Goal: Obtain resource: Download file/media

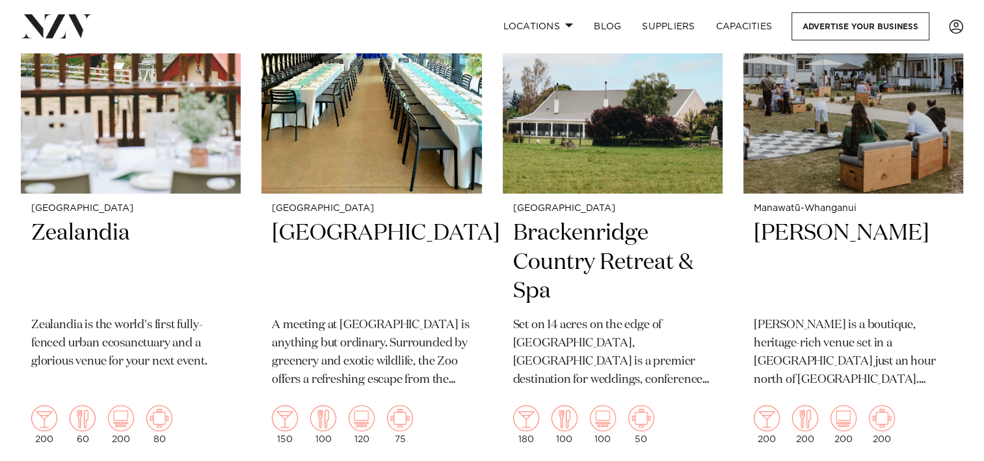
scroll to position [1323, 0]
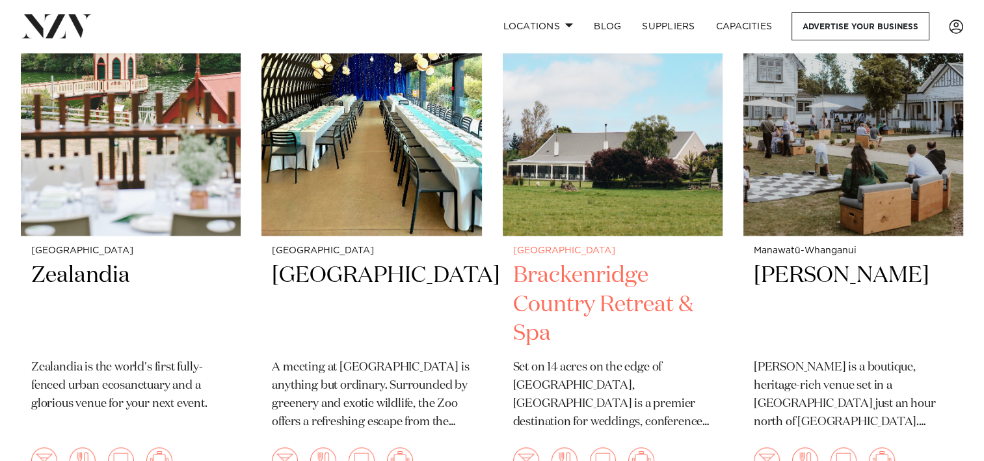
click at [613, 182] on img at bounding box center [613, 87] width 220 height 295
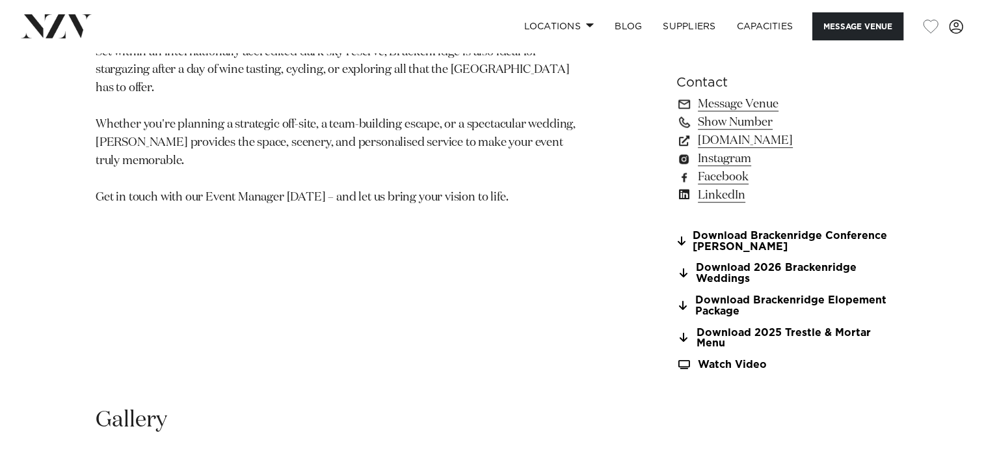
scroll to position [967, 0]
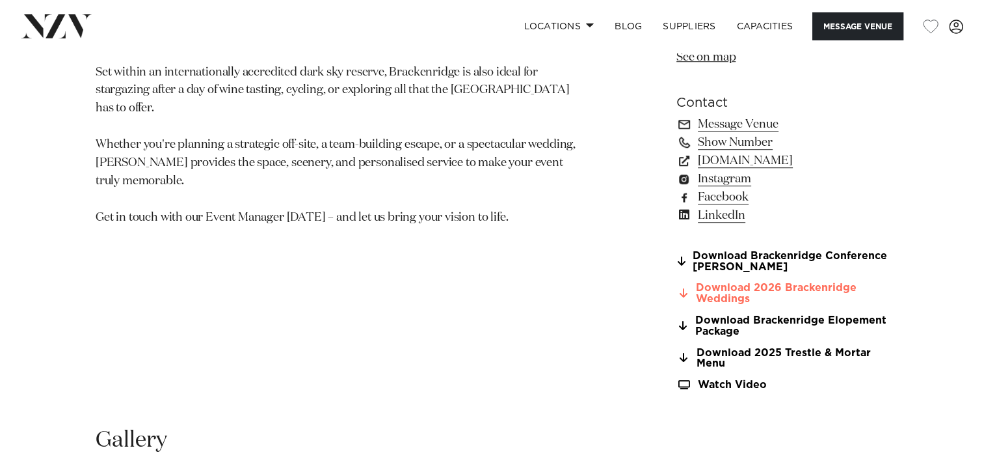
click at [728, 287] on link "Download 2026 Brackenridge Weddings" at bounding box center [782, 293] width 212 height 22
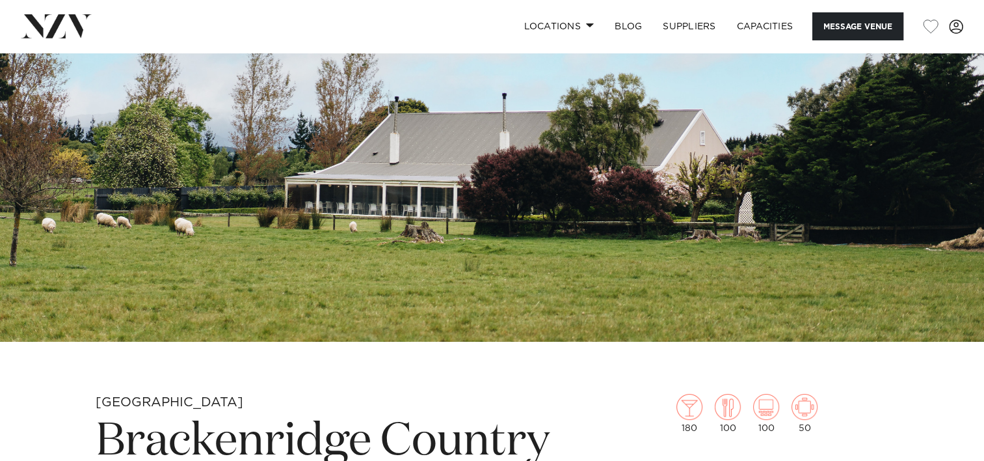
scroll to position [0, 0]
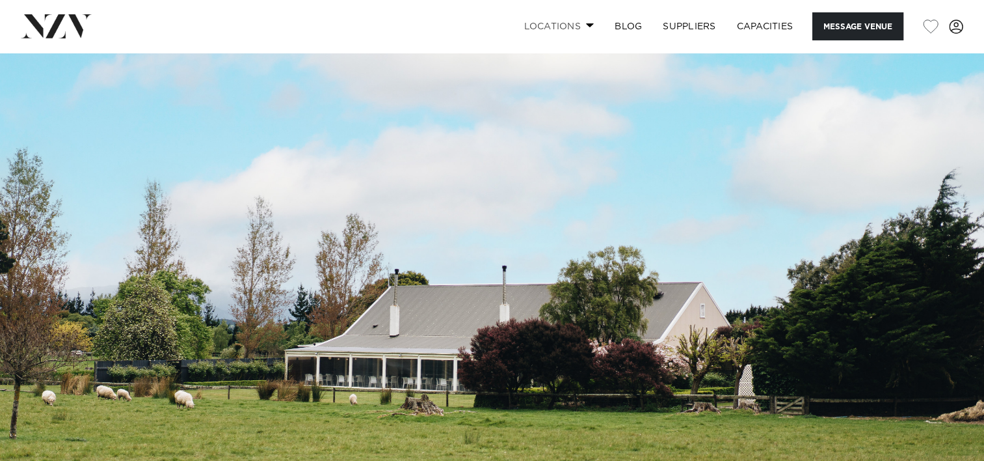
click at [567, 29] on link "Locations" at bounding box center [558, 26] width 91 height 28
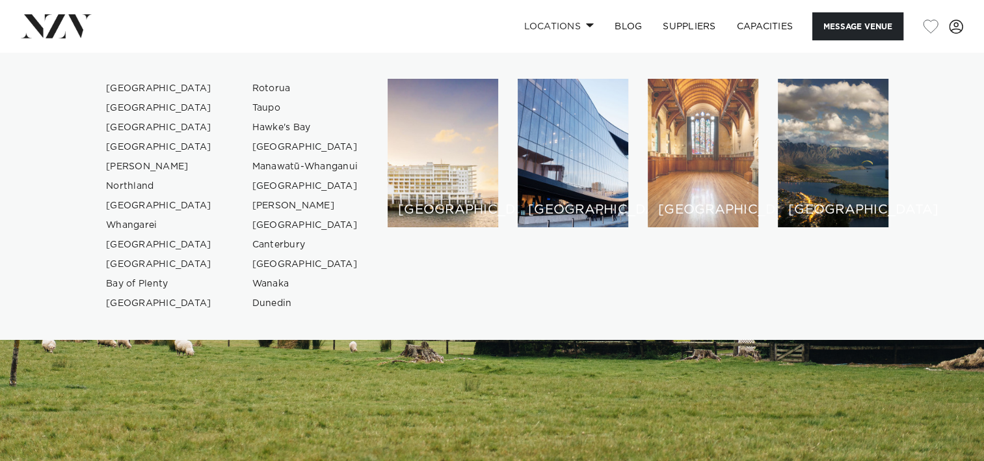
scroll to position [52, 0]
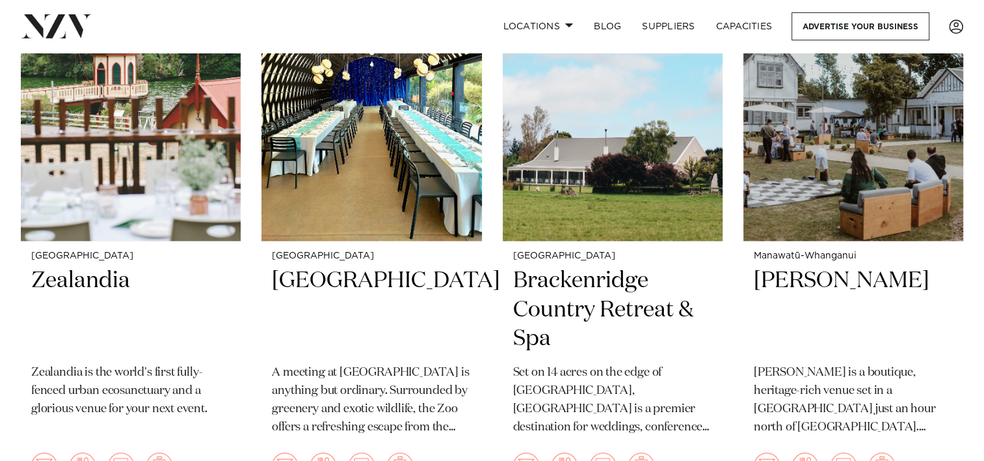
scroll to position [1323, 0]
